Goal: Navigation & Orientation: Go to known website

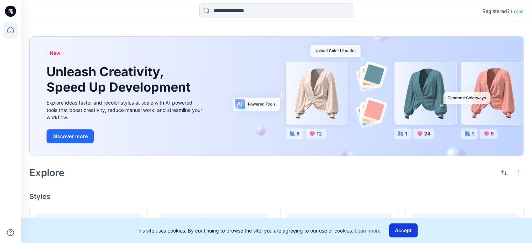
click at [406, 231] on button "Accept" at bounding box center [403, 230] width 29 height 14
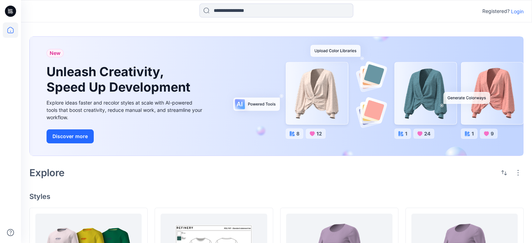
click at [520, 13] on p "Login" at bounding box center [517, 11] width 13 height 7
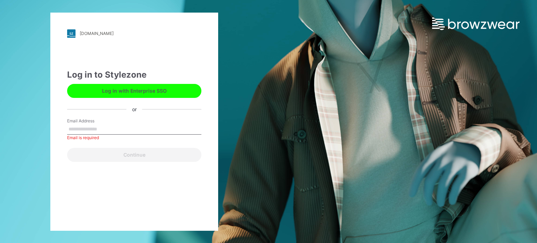
click at [94, 121] on label "Email Address" at bounding box center [91, 121] width 49 height 6
click at [94, 124] on input "Email Address" at bounding box center [134, 129] width 134 height 10
click at [94, 121] on label "Email Address" at bounding box center [91, 121] width 49 height 6
click at [94, 124] on input "Email Address" at bounding box center [134, 129] width 134 height 10
type input "**********"
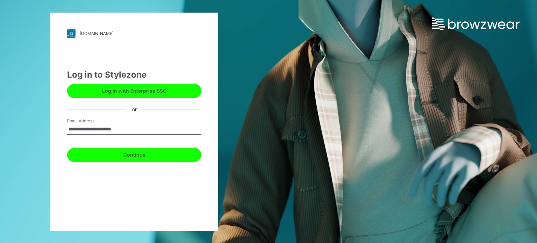
click at [130, 158] on button "Continue" at bounding box center [134, 155] width 134 height 14
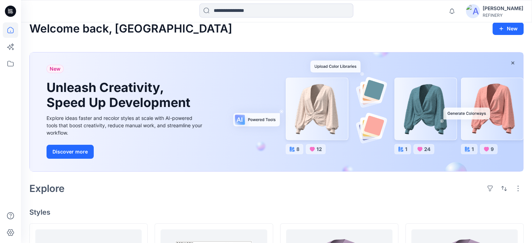
scroll to position [7, 0]
